Goal: Navigation & Orientation: Find specific page/section

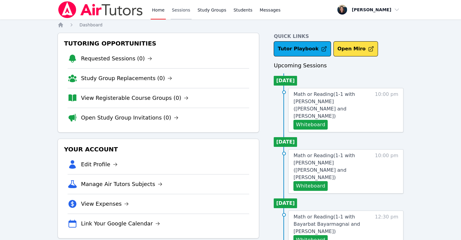
click at [179, 15] on link "Sessions" at bounding box center [181, 9] width 21 height 19
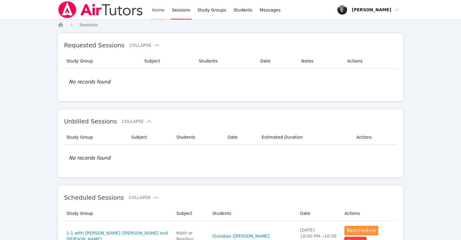
click at [159, 14] on link "Home" at bounding box center [158, 9] width 15 height 19
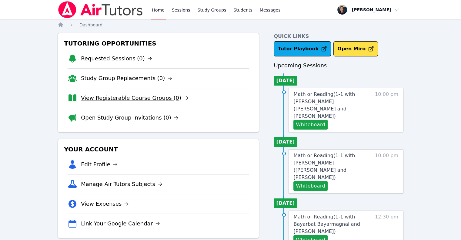
click at [123, 97] on link "View Registerable Course Groups (0)" at bounding box center [135, 98] width 108 height 8
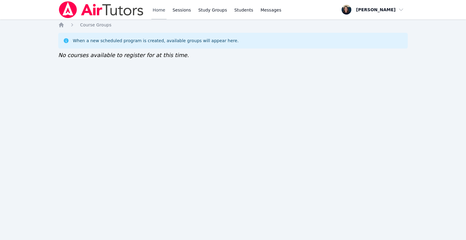
click at [155, 8] on link "Home" at bounding box center [158, 9] width 15 height 19
